Goal: Task Accomplishment & Management: Manage account settings

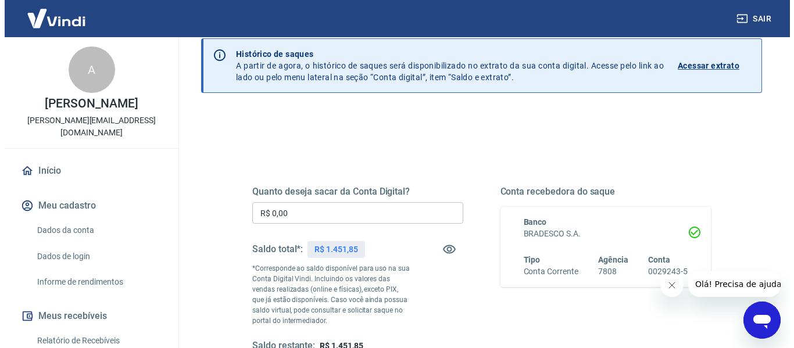
scroll to position [116, 0]
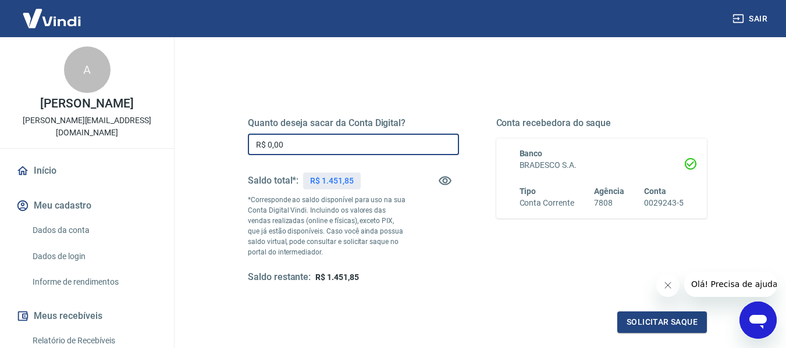
click at [322, 144] on input "R$ 0,00" at bounding box center [353, 145] width 211 height 22
type input "R$ 1.000,00"
click at [654, 316] on button "Solicitar saque" at bounding box center [662, 323] width 90 height 22
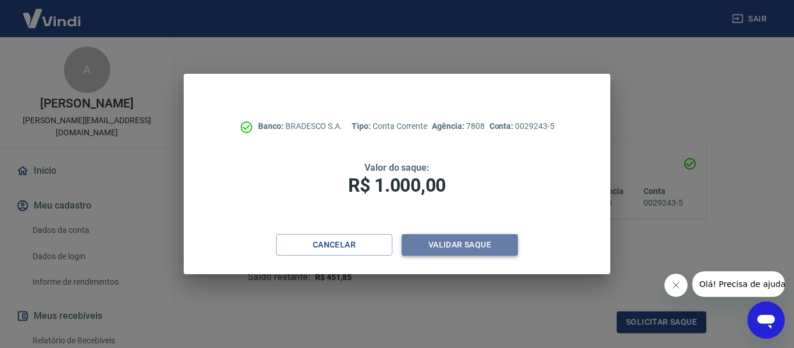
click at [484, 239] on button "Validar saque" at bounding box center [460, 245] width 116 height 22
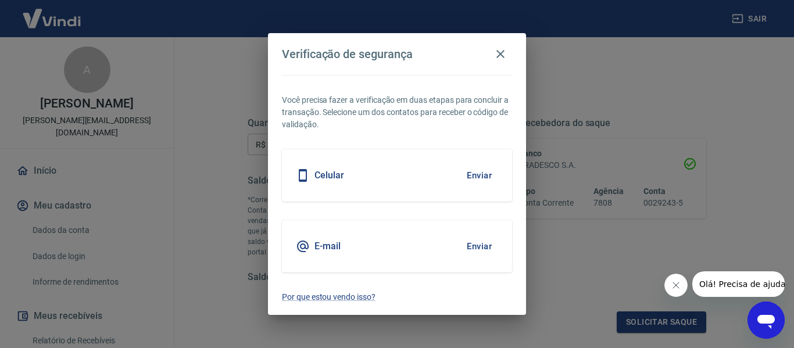
click at [482, 179] on button "Enviar" at bounding box center [480, 175] width 38 height 24
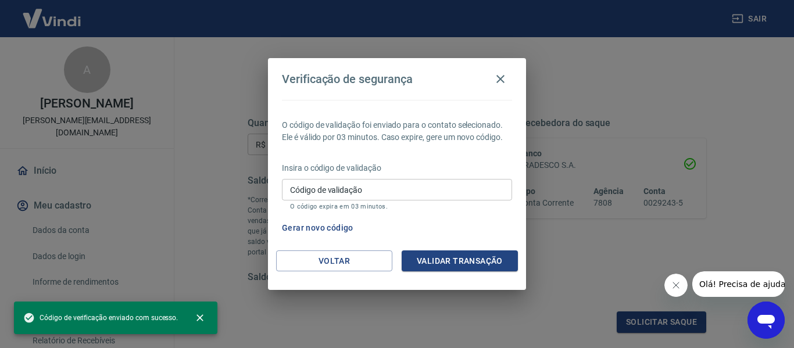
click at [433, 190] on input "Código de validação" at bounding box center [397, 190] width 230 height 22
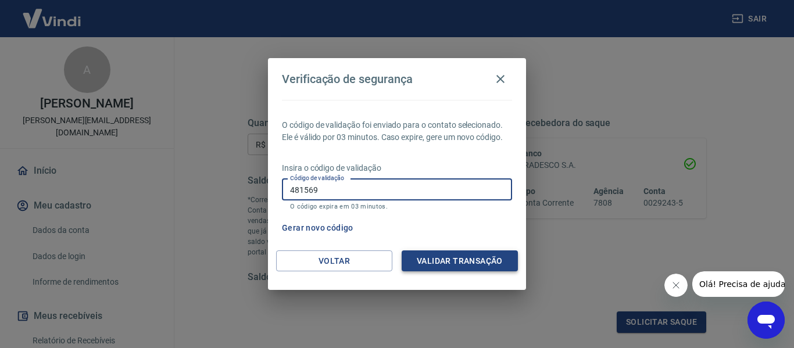
type input "481569"
click at [480, 262] on button "Validar transação" at bounding box center [460, 262] width 116 height 22
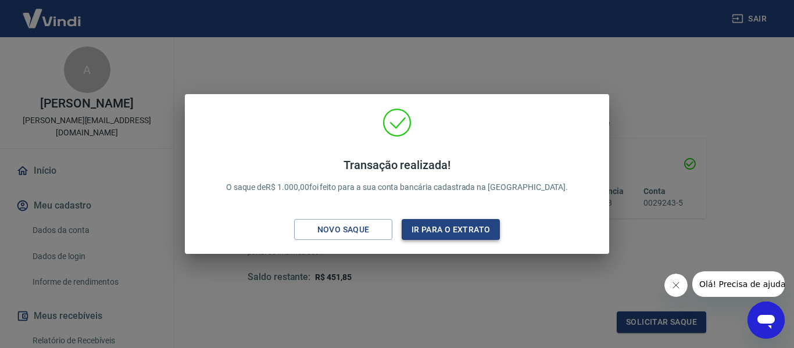
click at [475, 233] on button "Ir para o extrato" at bounding box center [451, 230] width 98 height 22
